Goal: Task Accomplishment & Management: Manage account settings

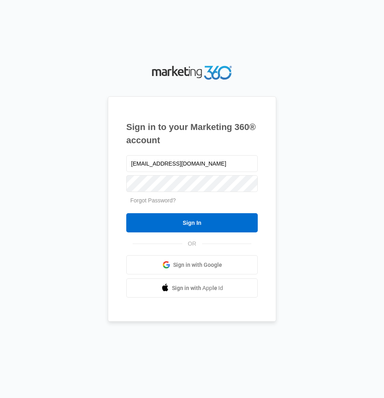
type input "[EMAIL_ADDRESS][DOMAIN_NAME]"
click at [126, 213] on input "Sign In" at bounding box center [191, 222] width 131 height 19
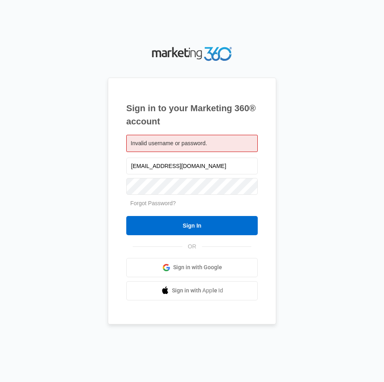
click at [197, 199] on div "Forgot Password?" at bounding box center [191, 203] width 131 height 8
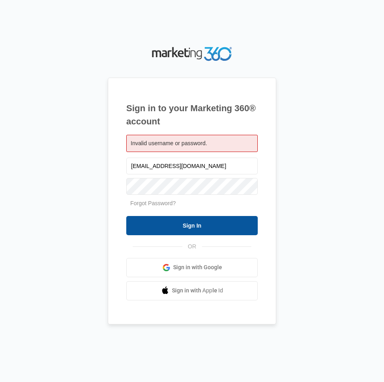
click at [187, 227] on input "Sign In" at bounding box center [191, 225] width 131 height 19
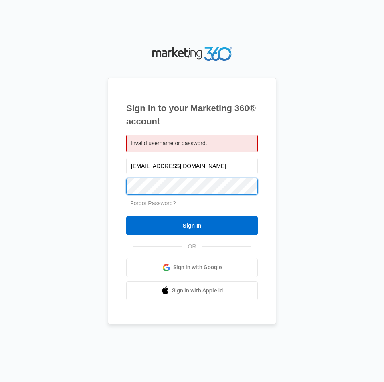
click at [126, 216] on input "Sign In" at bounding box center [191, 225] width 131 height 19
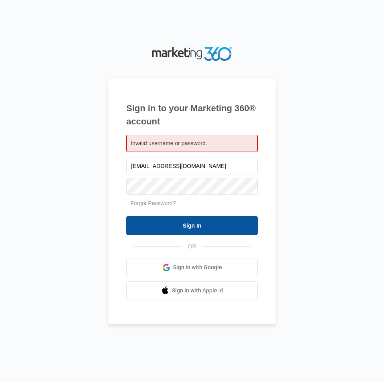
click at [197, 226] on input "Sign In" at bounding box center [191, 225] width 131 height 19
click at [224, 218] on input "Sign In" at bounding box center [191, 225] width 131 height 19
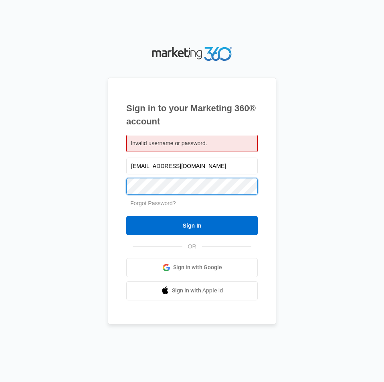
click at [126, 216] on input "Sign In" at bounding box center [191, 225] width 131 height 19
drag, startPoint x: 117, startPoint y: 187, endPoint x: 42, endPoint y: 186, distance: 74.9
click at [42, 186] on div "Sign in to your Marketing 360® account Invalid username or password. trialsadmi…" at bounding box center [191, 191] width 367 height 293
type input "[EMAIL_ADDRESS][DOMAIN_NAME]"
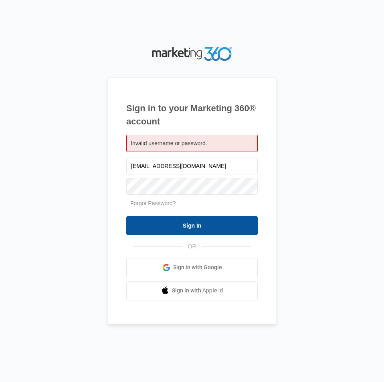
click at [243, 225] on input "Sign In" at bounding box center [191, 225] width 131 height 19
click at [198, 229] on input "Sign In" at bounding box center [191, 225] width 131 height 19
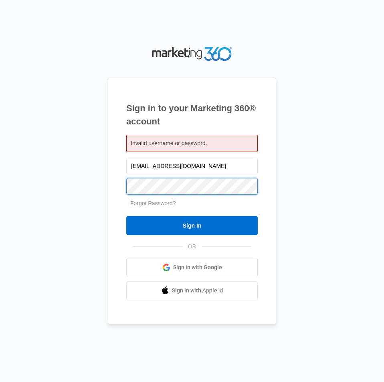
click at [126, 216] on input "Sign In" at bounding box center [191, 225] width 131 height 19
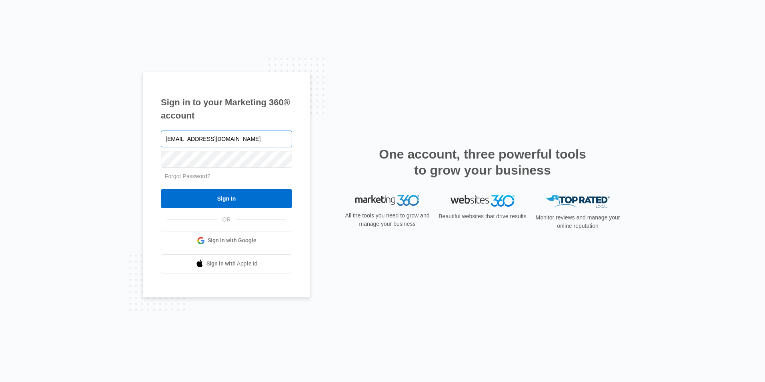
type input "[EMAIL_ADDRESS][DOMAIN_NAME]"
click at [161, 189] on input "Sign In" at bounding box center [226, 198] width 131 height 19
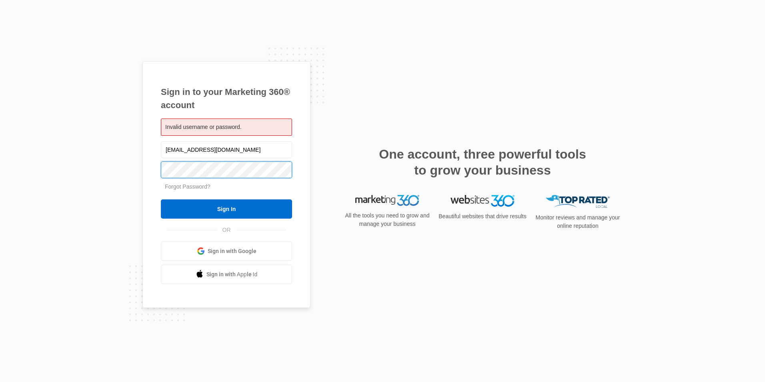
click at [161, 199] on input "Sign In" at bounding box center [226, 208] width 131 height 19
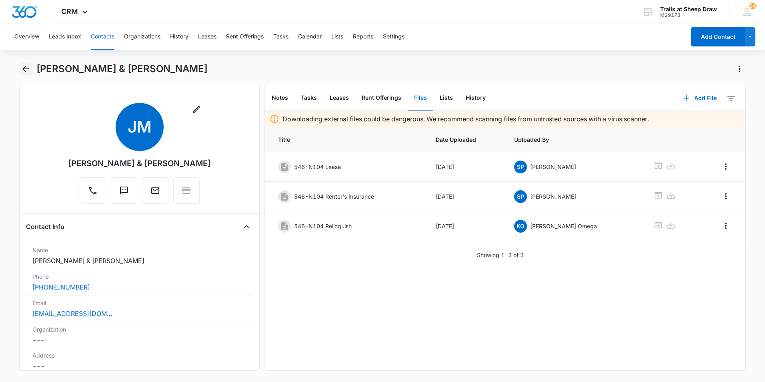
click at [19, 66] on button "Back" at bounding box center [25, 68] width 12 height 13
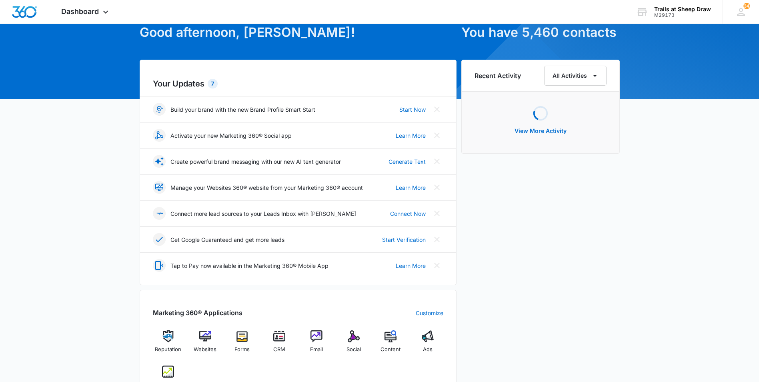
scroll to position [80, 0]
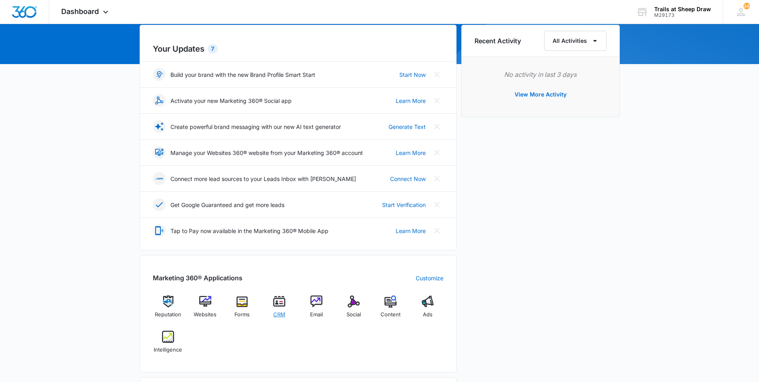
click at [277, 300] on img at bounding box center [279, 301] width 12 height 12
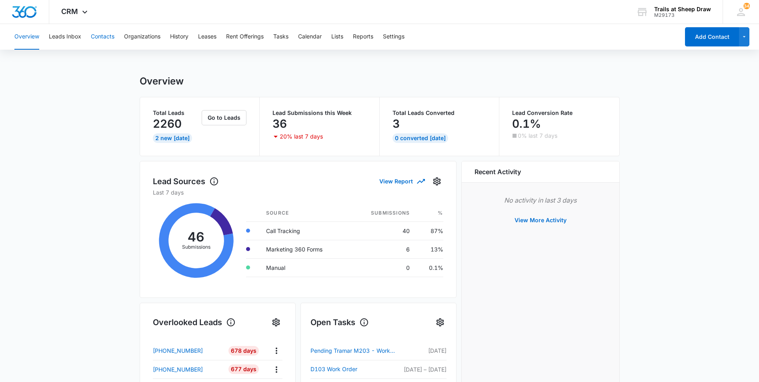
click at [100, 38] on button "Contacts" at bounding box center [103, 37] width 24 height 26
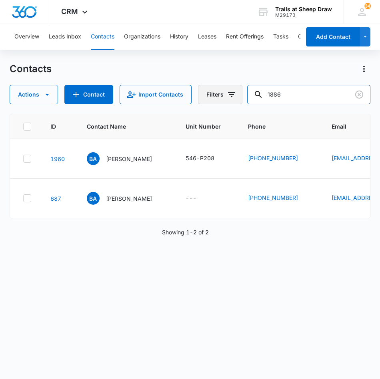
drag, startPoint x: 305, startPoint y: 93, endPoint x: 236, endPoint y: 85, distance: 70.1
click at [236, 85] on div "Actions Contact Import Contacts Filters 1886" at bounding box center [191, 94] width 362 height 19
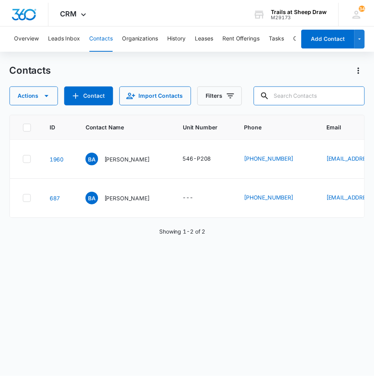
scroll to position [0, 46]
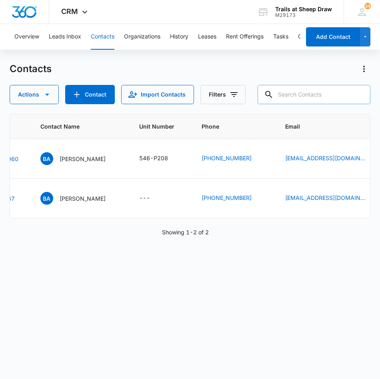
click at [290, 91] on input "text" at bounding box center [314, 94] width 113 height 19
type input "h303"
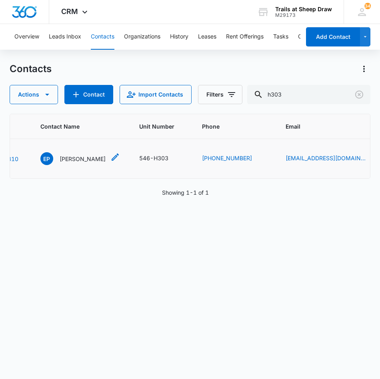
click at [88, 158] on p "[PERSON_NAME]" at bounding box center [83, 159] width 46 height 8
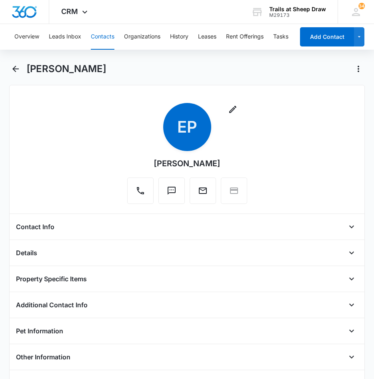
click at [73, 126] on div "Remove EP [PERSON_NAME]" at bounding box center [187, 155] width 342 height 104
click at [149, 243] on div "Remove EP [PERSON_NAME] Contact Info Name Cancel Save Changes [PERSON_NAME] Pho…" at bounding box center [187, 258] width 356 height 347
click at [323, 256] on div "Details" at bounding box center [187, 252] width 342 height 13
click at [347, 255] on icon "Open" at bounding box center [352, 253] width 10 height 10
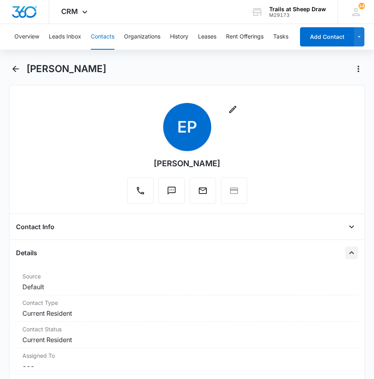
click at [115, 229] on div "Contact Info" at bounding box center [187, 226] width 342 height 13
click at [346, 227] on button "Open" at bounding box center [352, 226] width 13 height 13
